Goal: Information Seeking & Learning: Learn about a topic

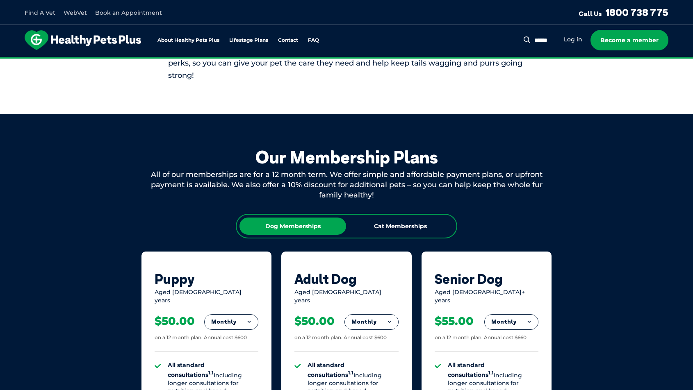
scroll to position [417, 0]
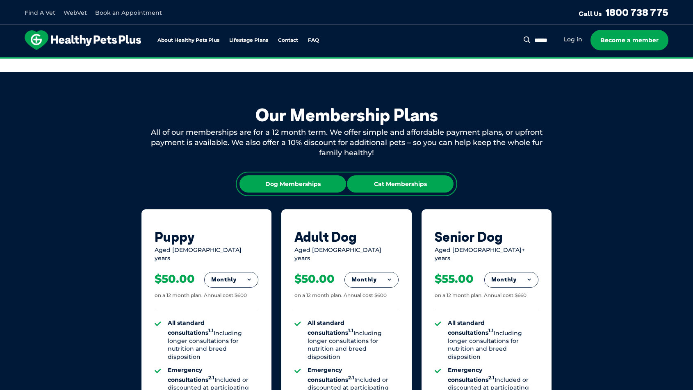
click at [414, 181] on div "Cat Memberships" at bounding box center [400, 184] width 107 height 17
click at [377, 273] on button "Monthly" at bounding box center [371, 280] width 53 height 15
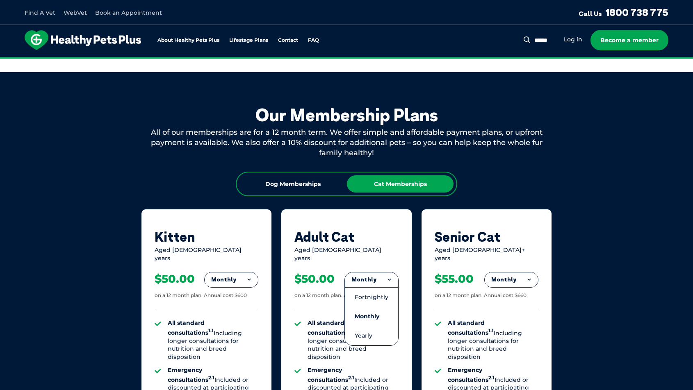
click at [643, 254] on div "Our Membership Plans All of our memberships are for a 12 month term. We offer s…" at bounding box center [346, 356] width 693 height 568
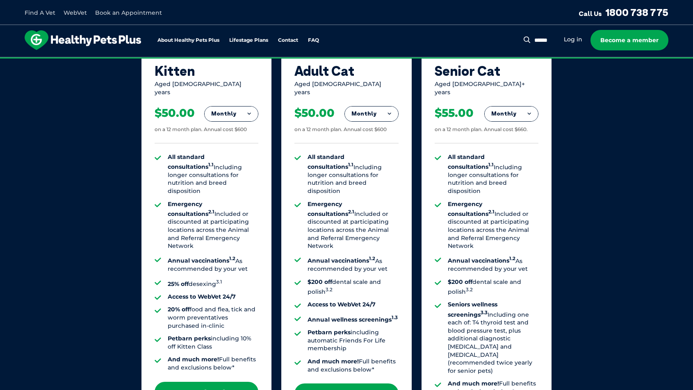
scroll to position [678, 0]
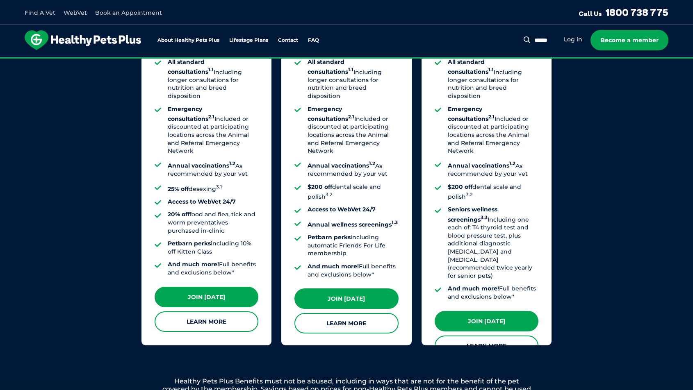
click at [369, 313] on link "Learn More" at bounding box center [347, 323] width 104 height 21
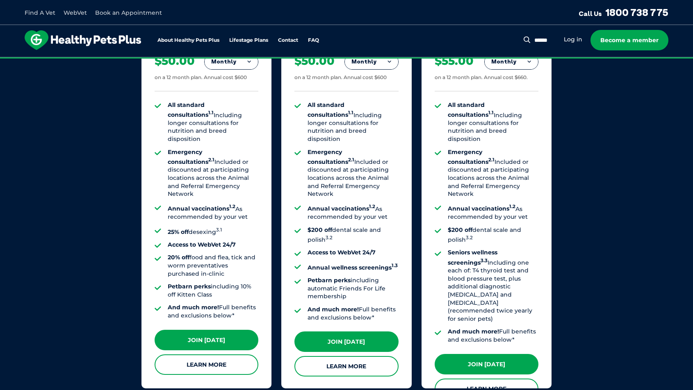
scroll to position [666, 0]
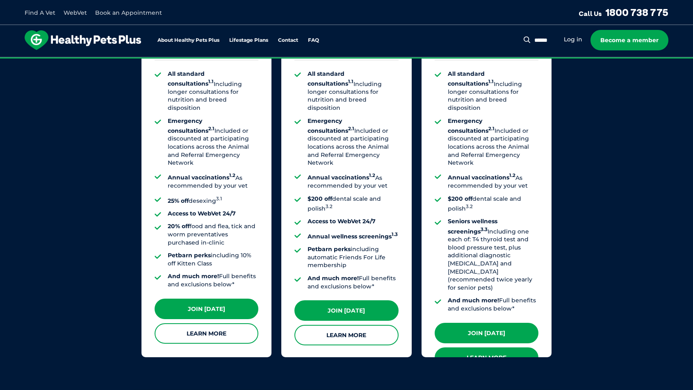
click at [527, 348] on link "Learn More" at bounding box center [487, 358] width 104 height 21
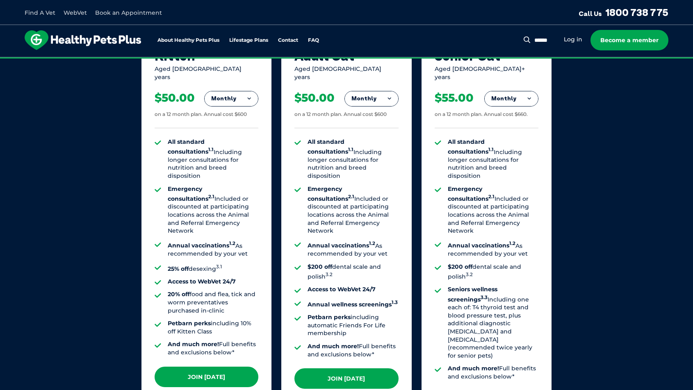
scroll to position [682, 0]
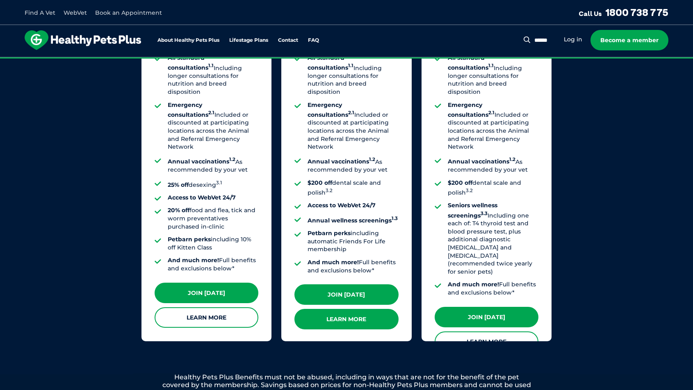
click at [372, 309] on link "Learn More" at bounding box center [347, 319] width 104 height 21
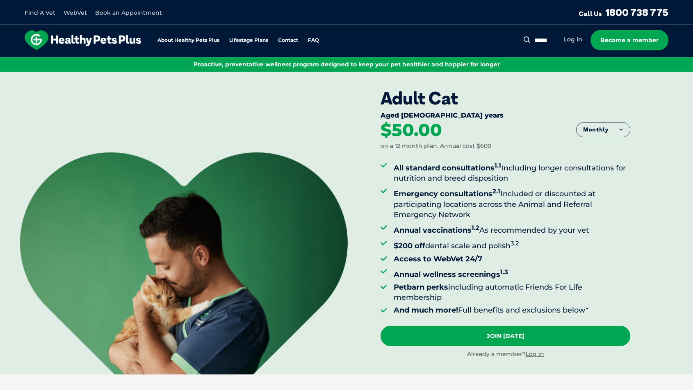
scroll to position [5, 0]
